Goal: Find specific page/section: Find specific page/section

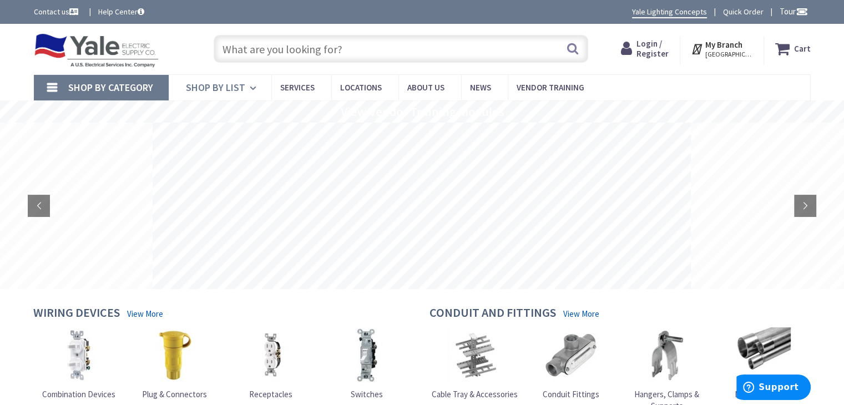
click at [253, 88] on icon at bounding box center [255, 88] width 11 height 24
click at [295, 88] on span "Services" at bounding box center [297, 87] width 34 height 11
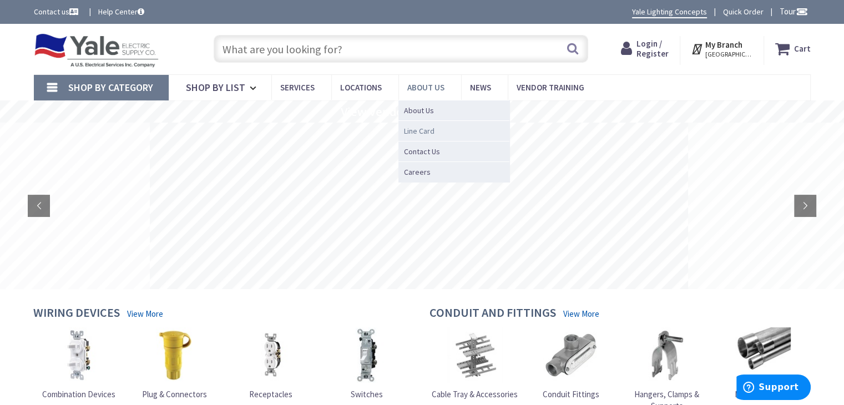
click at [435, 125] on link "Line Card" at bounding box center [453, 130] width 111 height 21
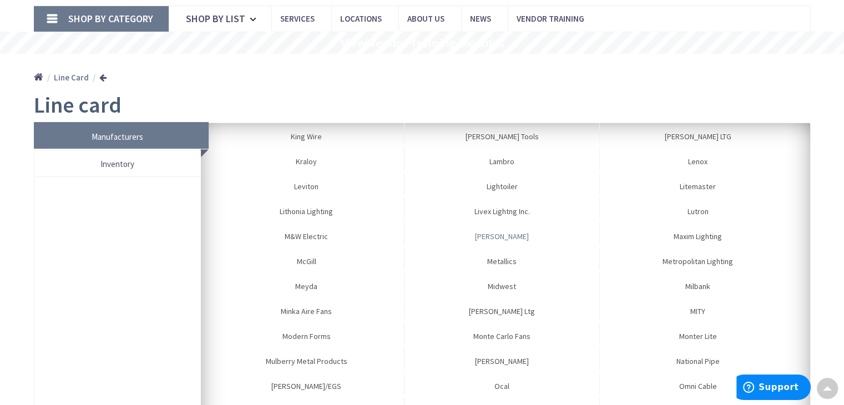
scroll to position [554, 0]
